Goal: Task Accomplishment & Management: Use online tool/utility

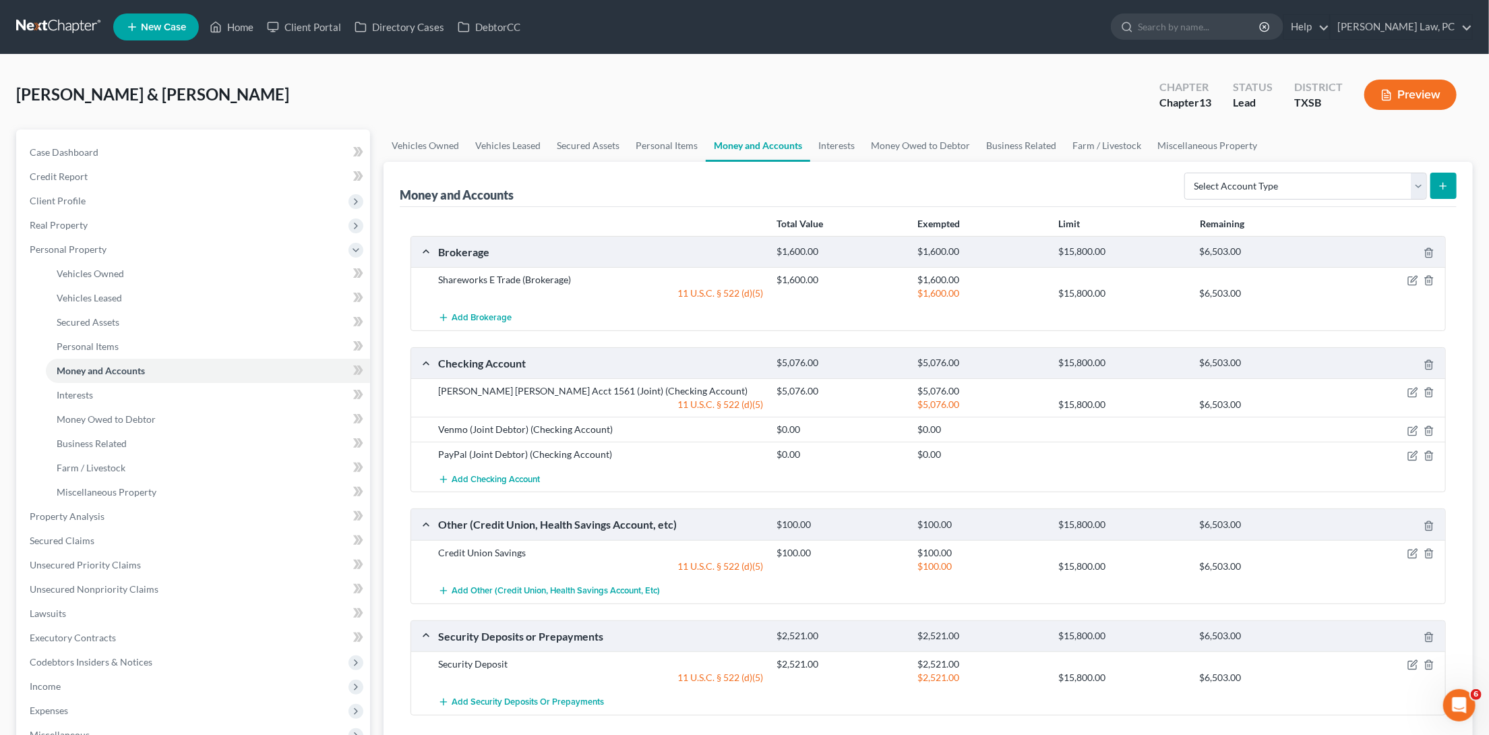
click at [57, 20] on link at bounding box center [59, 27] width 86 height 24
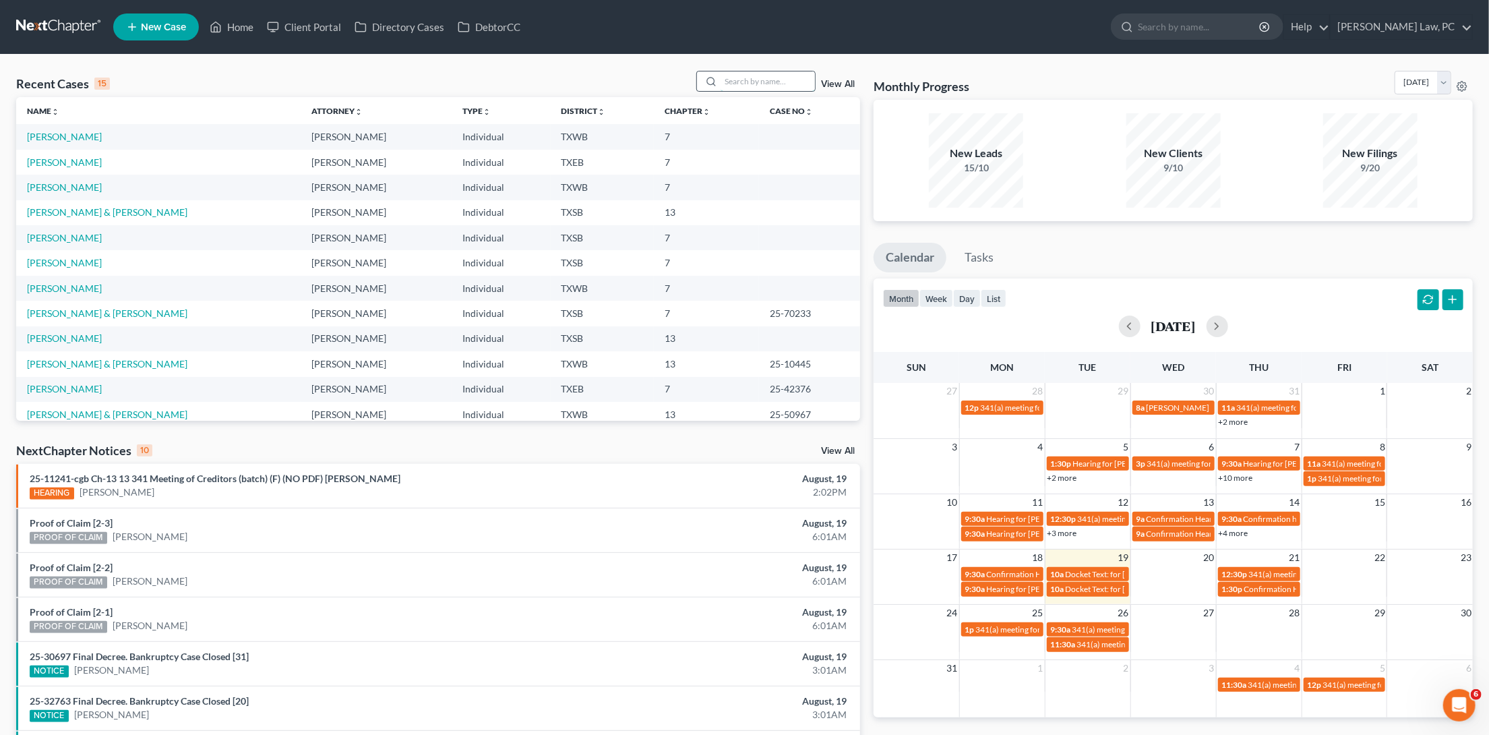
click at [753, 87] on input "search" at bounding box center [767, 81] width 94 height 20
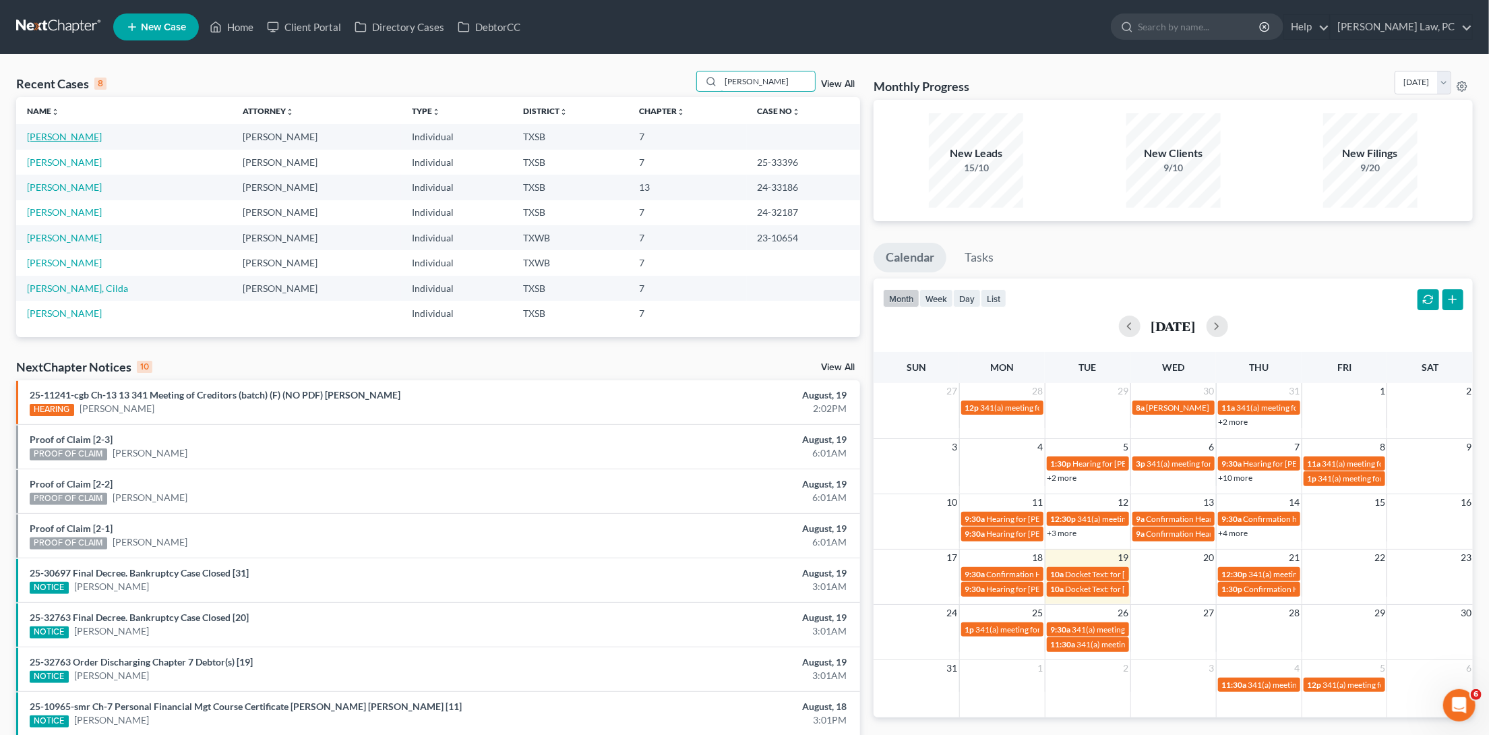
type input "[PERSON_NAME]"
click at [79, 133] on link "[PERSON_NAME]" at bounding box center [64, 136] width 75 height 11
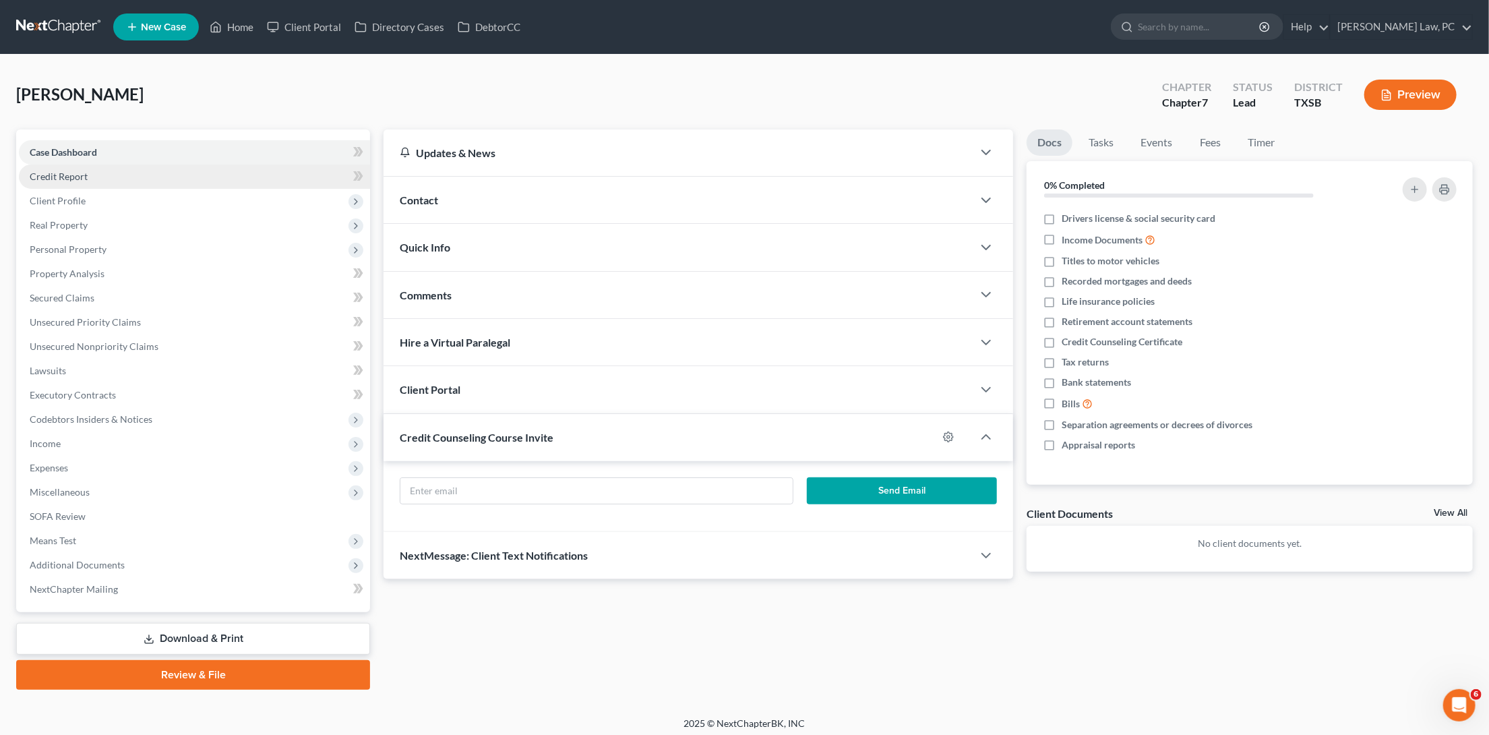
click at [115, 181] on link "Credit Report" at bounding box center [194, 176] width 351 height 24
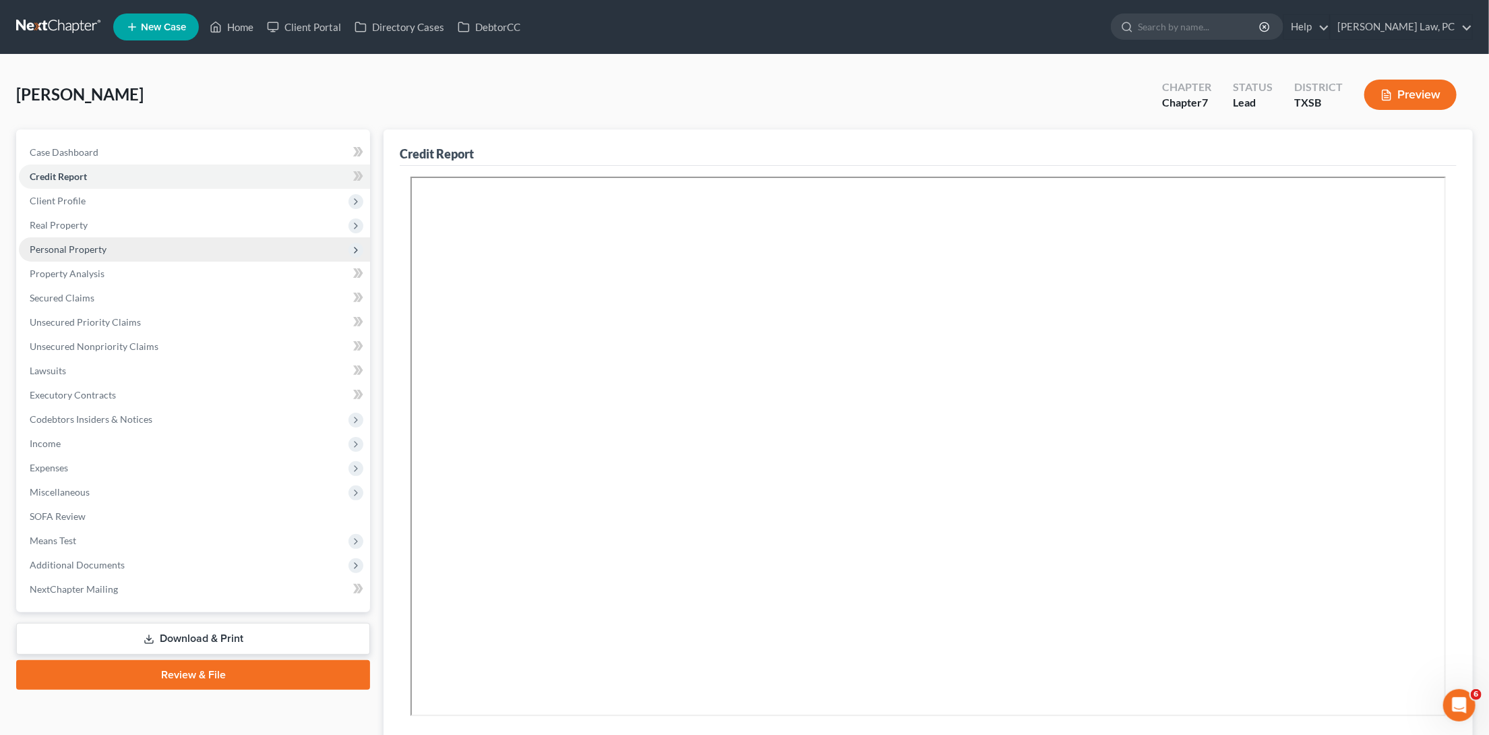
click at [104, 243] on span "Personal Property" at bounding box center [68, 248] width 77 height 11
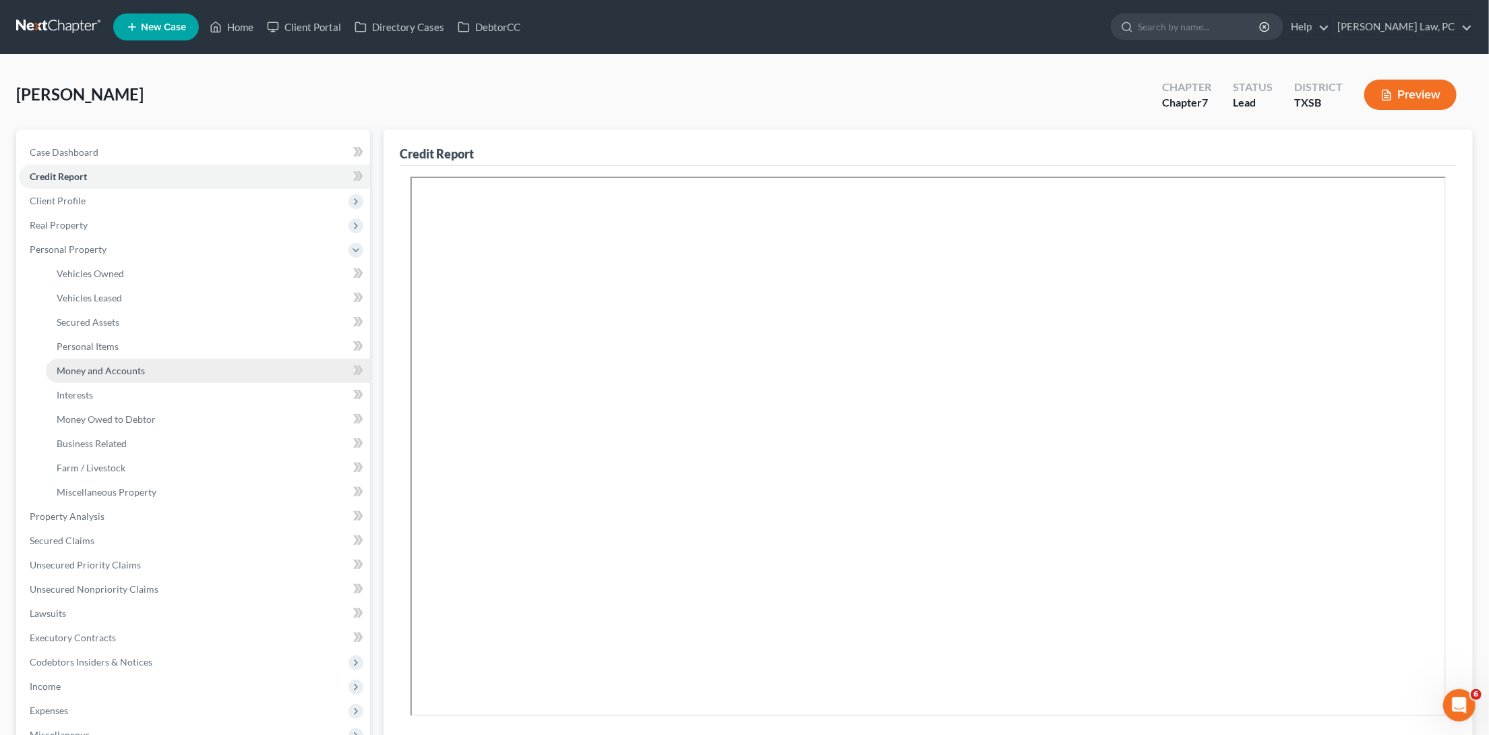
click at [109, 365] on span "Money and Accounts" at bounding box center [101, 370] width 88 height 11
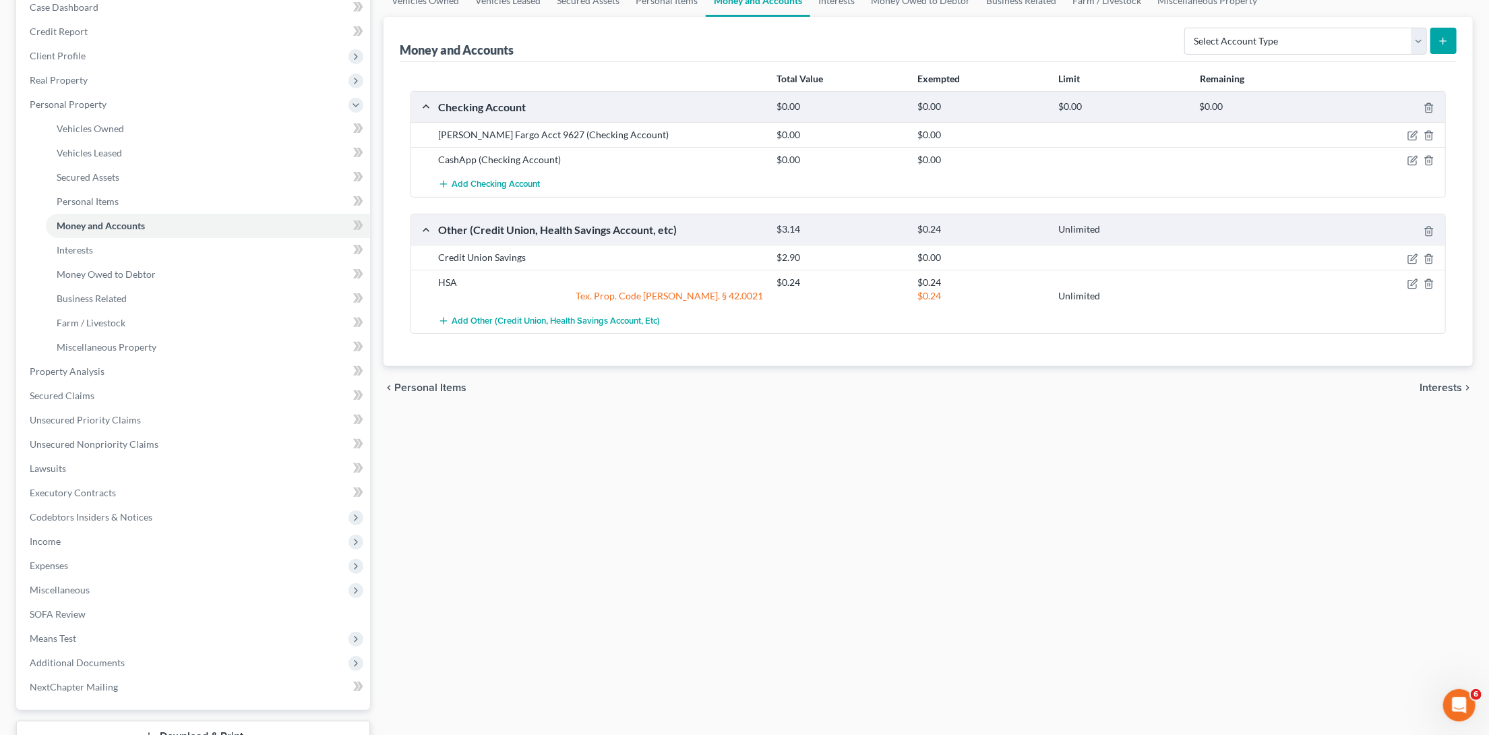
scroll to position [146, 0]
